Goal: Navigation & Orientation: Find specific page/section

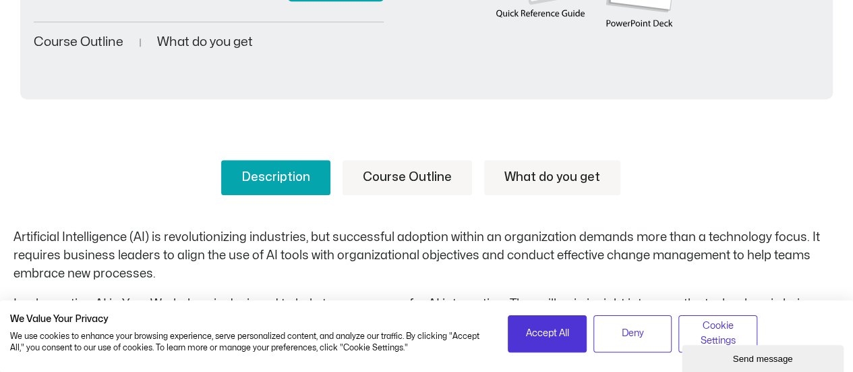
scroll to position [432, 0]
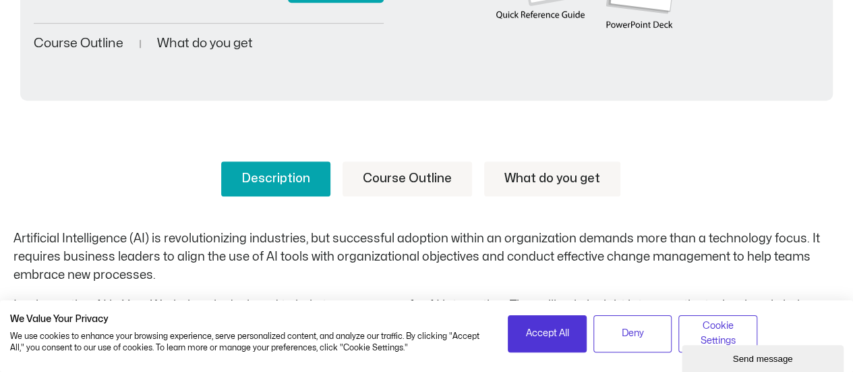
click at [228, 38] on span "What do you get" at bounding box center [205, 43] width 96 height 13
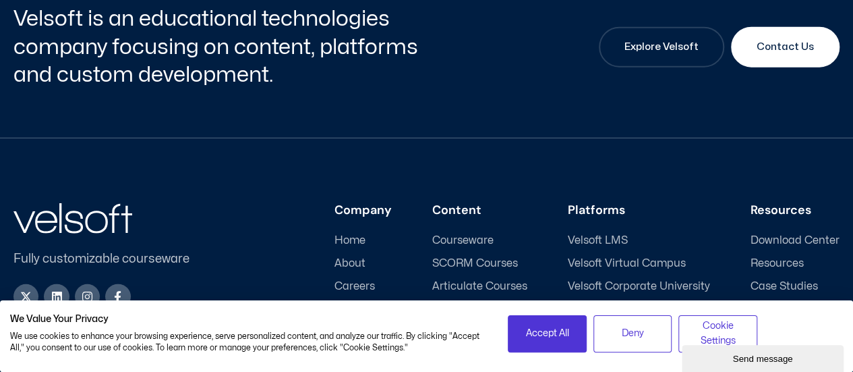
scroll to position [1614, 0]
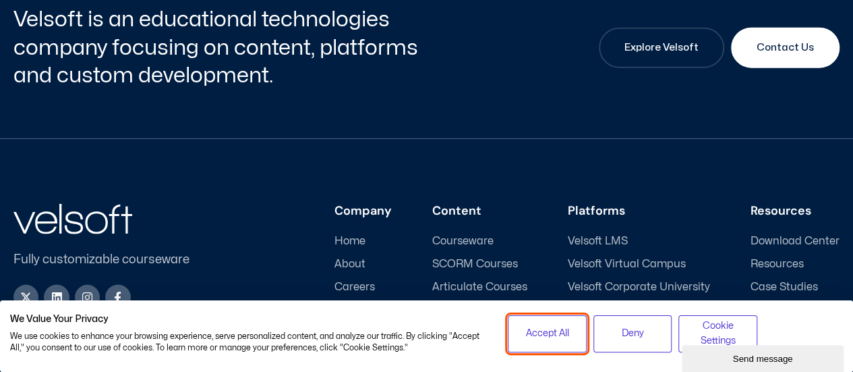
click at [571, 332] on button "Accept All" at bounding box center [547, 333] width 79 height 37
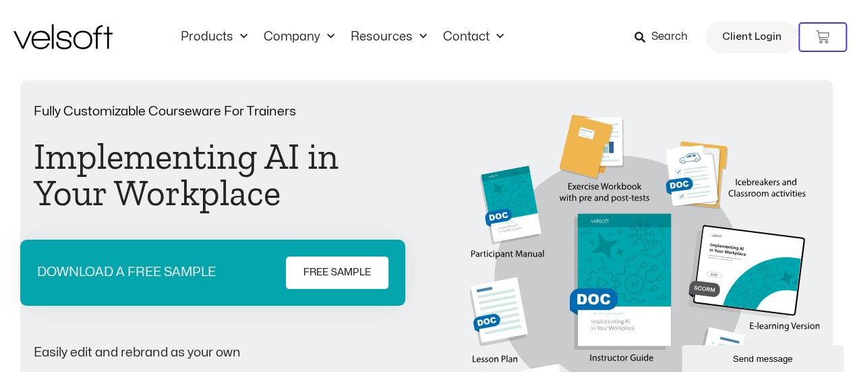
scroll to position [0, 0]
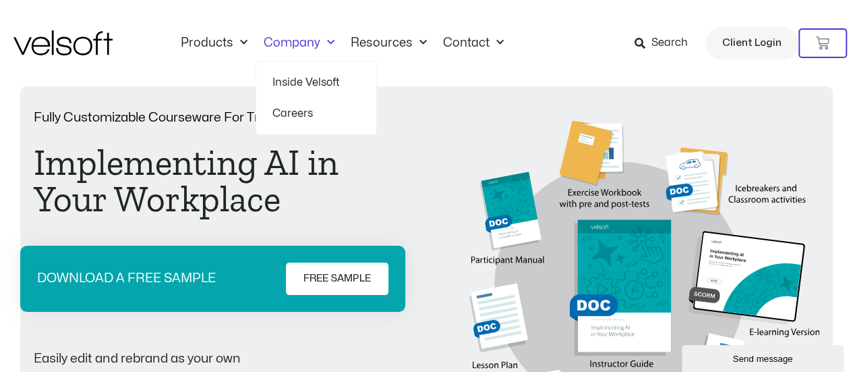
click at [285, 46] on link "Company" at bounding box center [299, 43] width 87 height 15
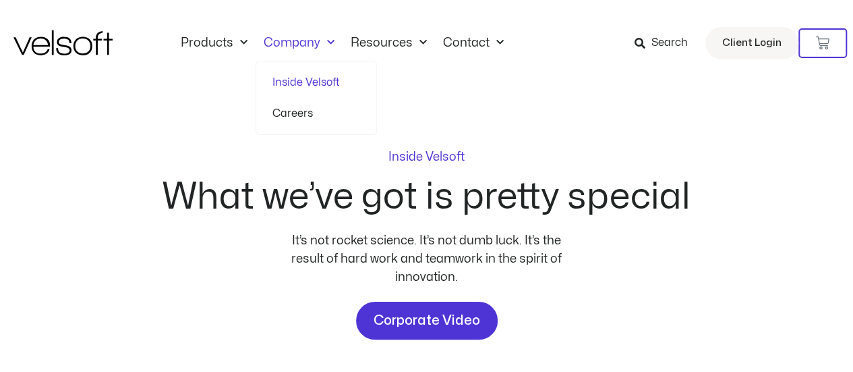
click at [303, 41] on link "Company" at bounding box center [299, 43] width 87 height 15
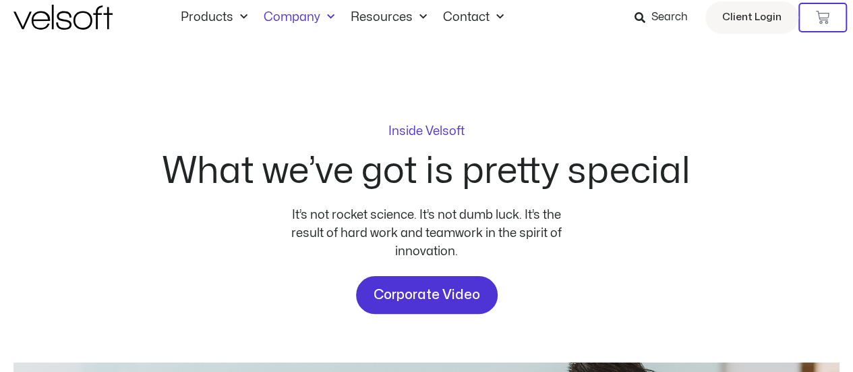
scroll to position [41, 0]
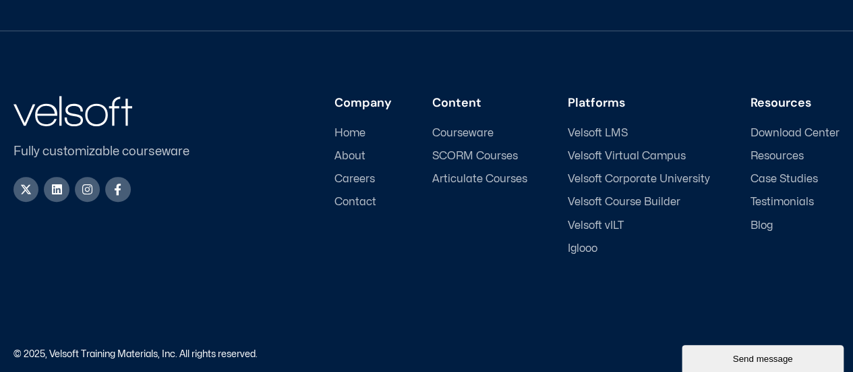
scroll to position [255, 0]
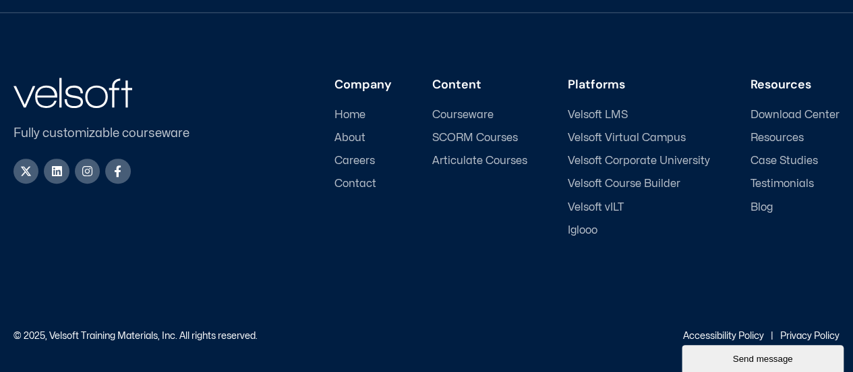
drag, startPoint x: 356, startPoint y: 121, endPoint x: 357, endPoint y: 130, distance: 9.5
click at [356, 121] on li "Home" at bounding box center [363, 118] width 57 height 18
click at [357, 137] on span "About" at bounding box center [350, 138] width 31 height 13
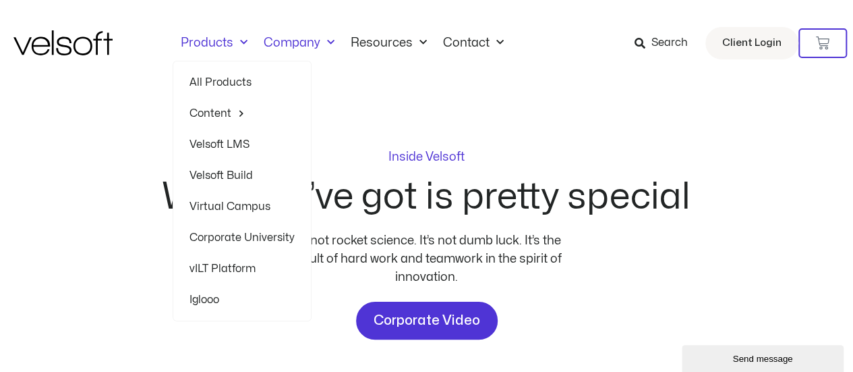
click at [213, 40] on link "Products" at bounding box center [214, 43] width 83 height 15
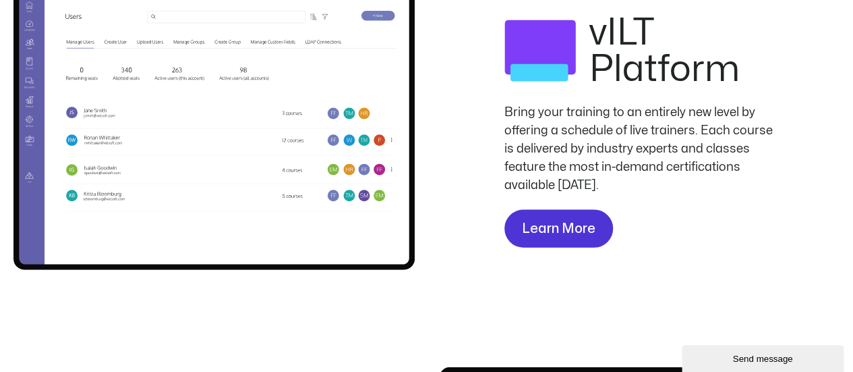
scroll to position [1360, 0]
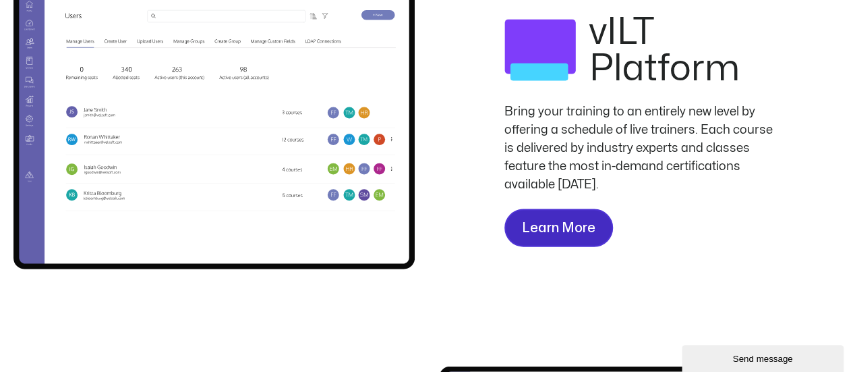
click at [560, 235] on span "Learn More" at bounding box center [559, 228] width 74 height 22
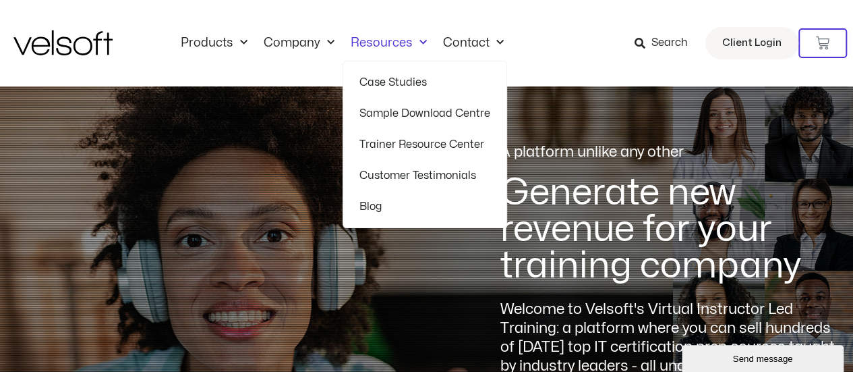
click at [425, 144] on link "Trainer Resource Center" at bounding box center [424, 144] width 131 height 31
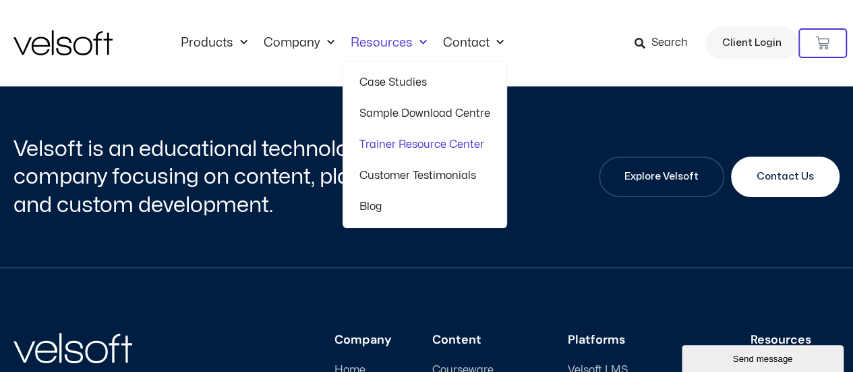
click at [383, 81] on link "Case Studies" at bounding box center [424, 82] width 131 height 31
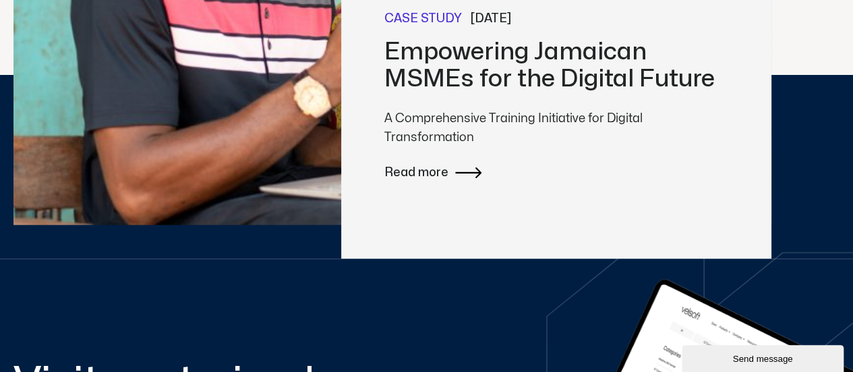
scroll to position [516, 0]
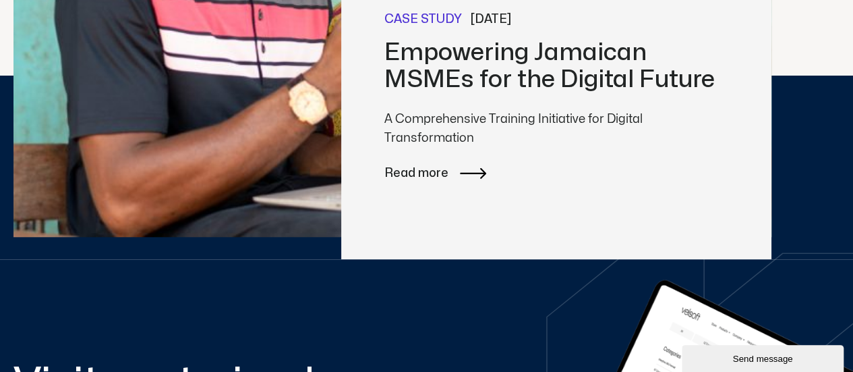
click at [426, 176] on span "Read more" at bounding box center [416, 173] width 64 height 19
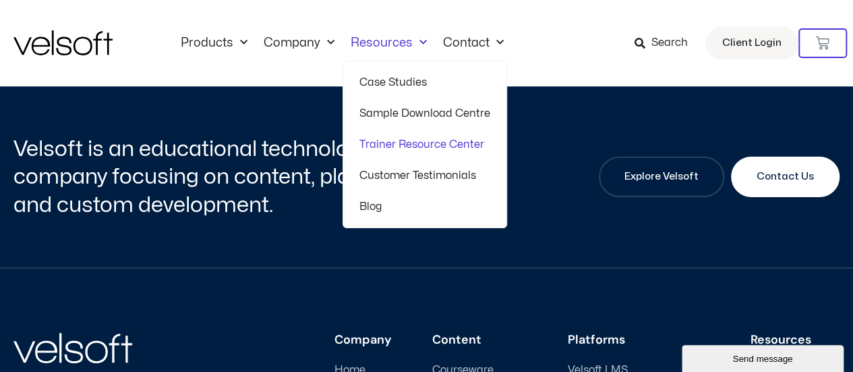
click at [413, 42] on span "Menu" at bounding box center [420, 43] width 14 height 22
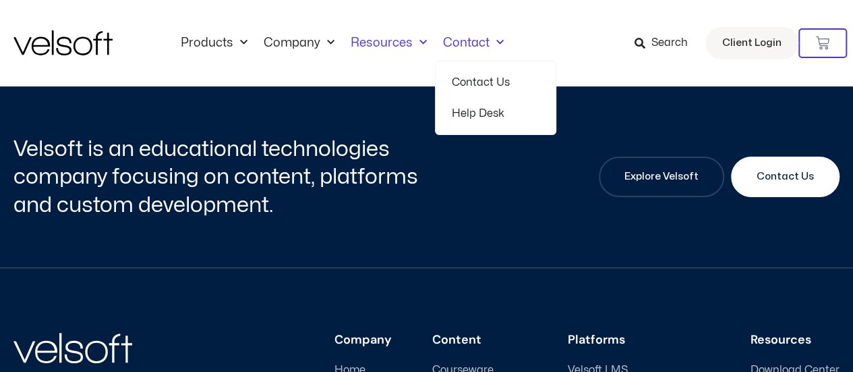
click at [461, 45] on link "Contact" at bounding box center [473, 43] width 77 height 15
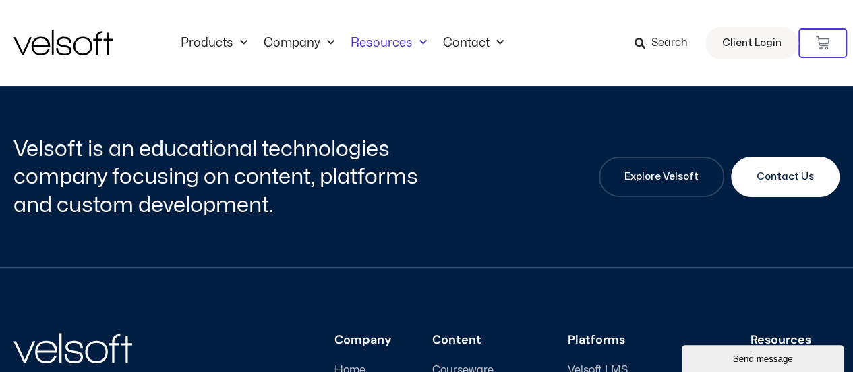
click at [482, 221] on div "Velsoft is an educational technologies company focusing on content, platforms a…" at bounding box center [426, 176] width 826 height 181
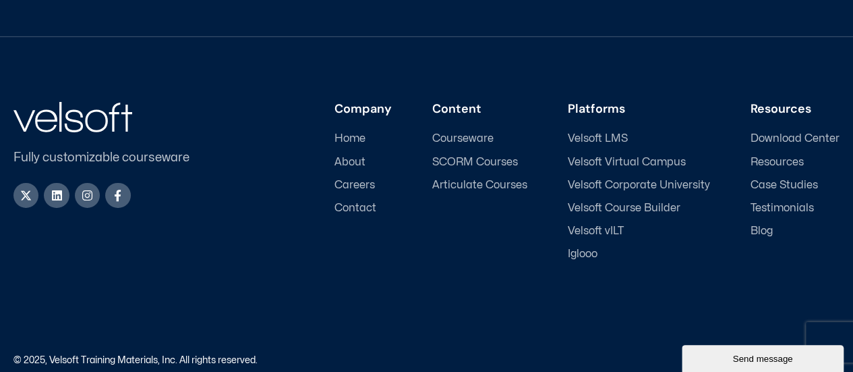
scroll to position [2211, 0]
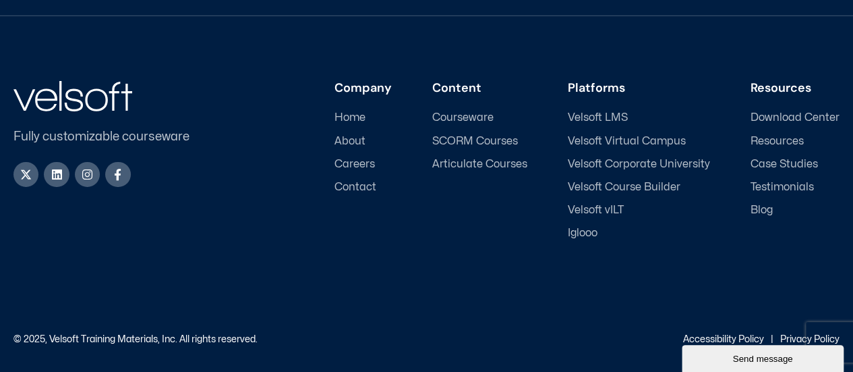
click at [811, 112] on span "Download Center" at bounding box center [795, 117] width 89 height 13
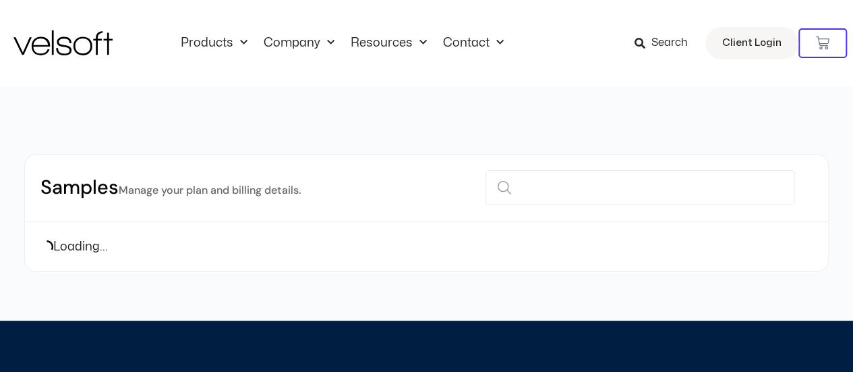
click at [652, 266] on div "Loading..." at bounding box center [426, 247] width 803 height 50
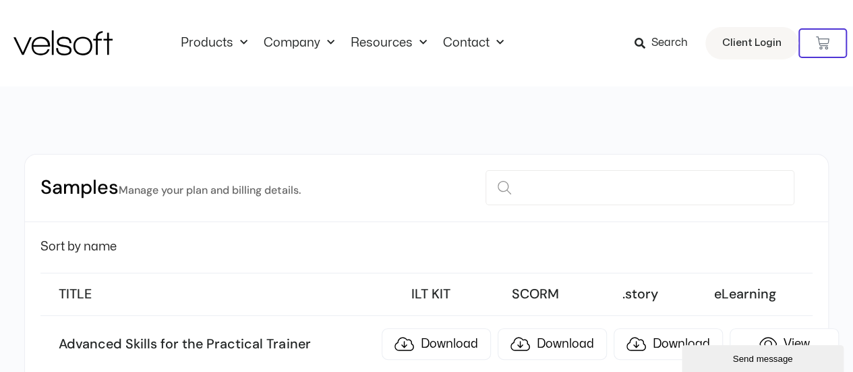
click at [65, 246] on span "Sort by name" at bounding box center [78, 246] width 76 height 11
click at [77, 295] on h3 "TITLE" at bounding box center [217, 294] width 316 height 18
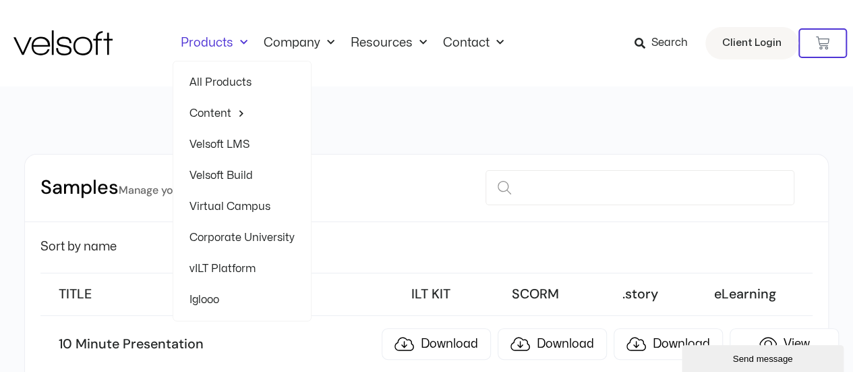
click at [216, 40] on link "Products" at bounding box center [214, 43] width 83 height 15
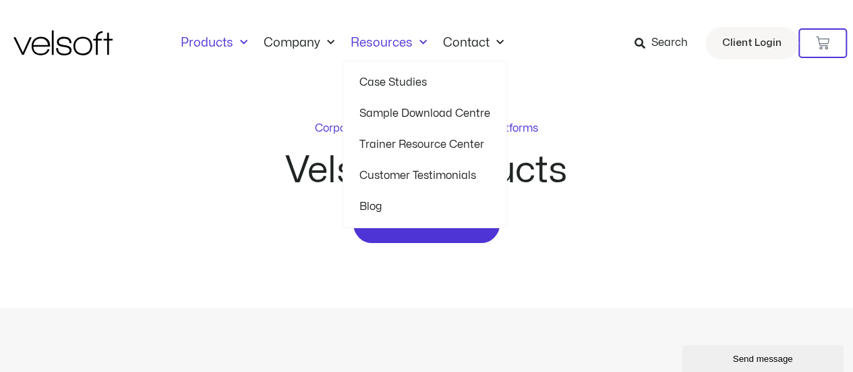
click at [407, 138] on link "Trainer Resource Center" at bounding box center [424, 144] width 131 height 31
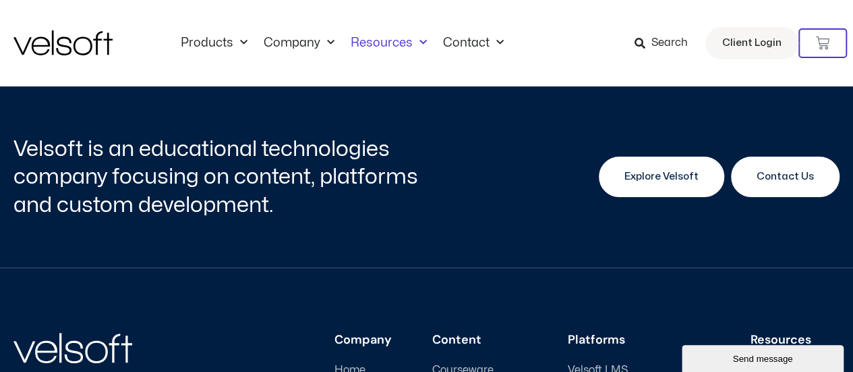
click at [665, 176] on span "Explore Velsoft" at bounding box center [662, 177] width 74 height 16
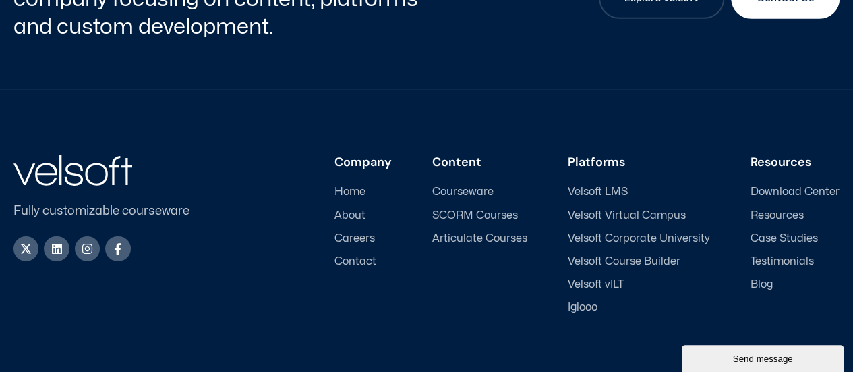
scroll to position [4672, 0]
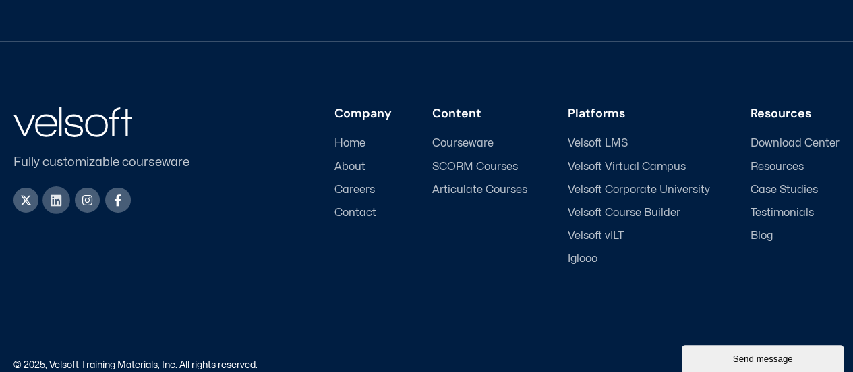
click at [57, 199] on icon at bounding box center [57, 200] width 13 height 13
